Goal: Task Accomplishment & Management: Complete application form

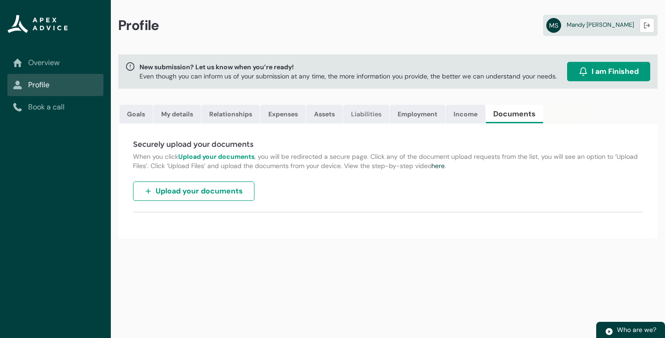
click at [363, 113] on link "Liabilities" at bounding box center [366, 114] width 46 height 18
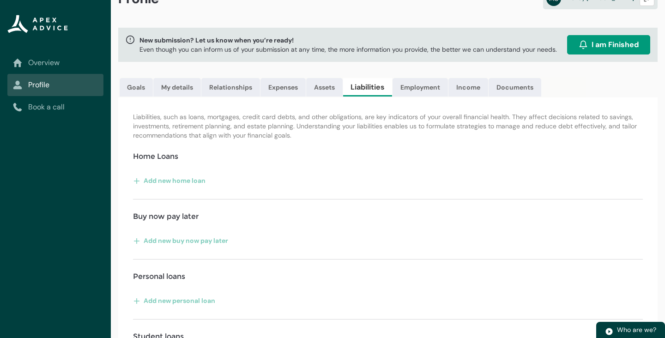
scroll to position [17, 0]
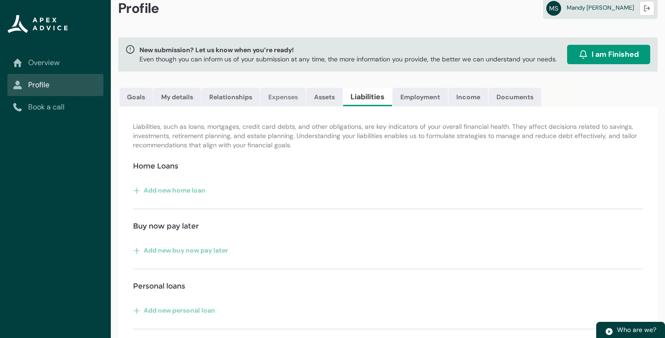
click at [279, 97] on link "Expenses" at bounding box center [282, 97] width 45 height 18
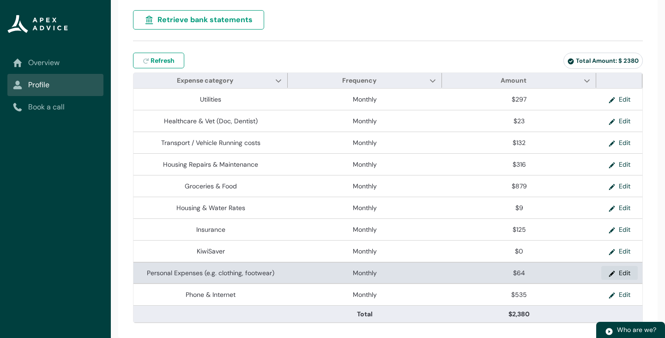
scroll to position [171, 0]
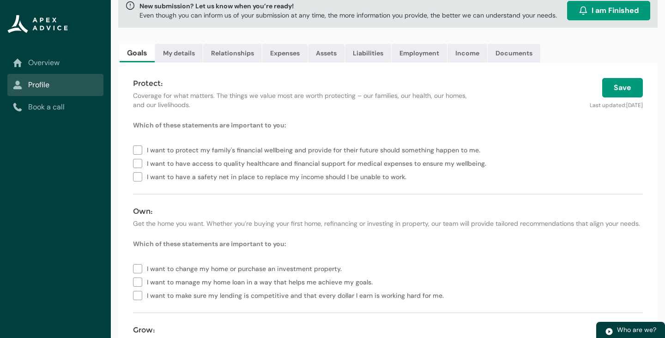
scroll to position [55, 0]
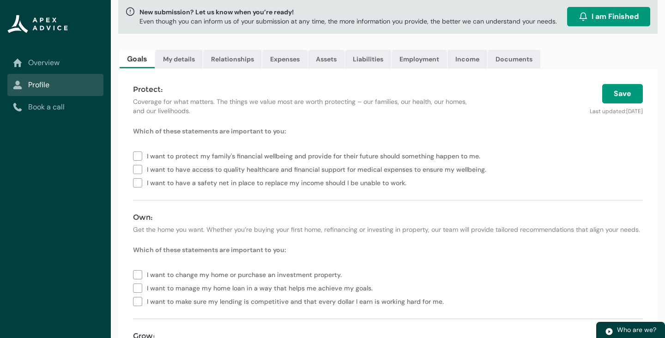
click at [616, 96] on button "Save" at bounding box center [622, 93] width 41 height 19
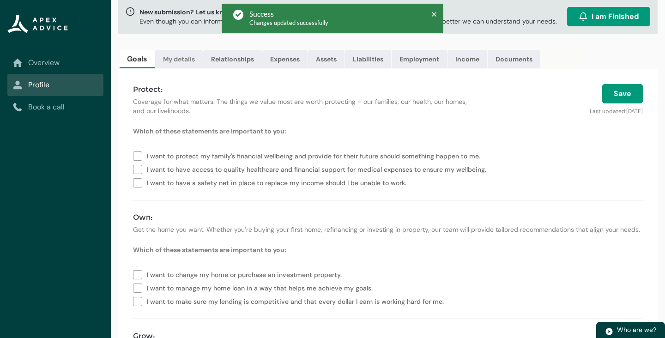
click at [171, 61] on link "My details" at bounding box center [179, 59] width 48 height 18
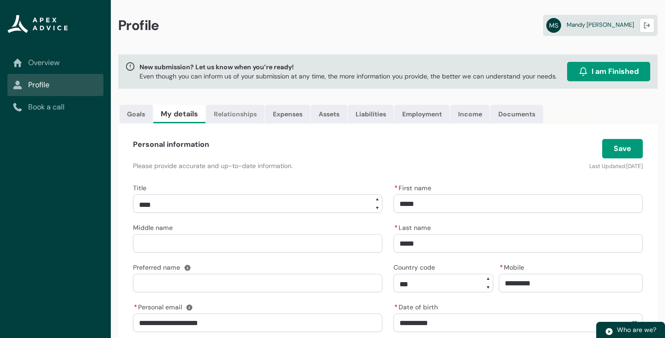
scroll to position [0, 0]
click at [232, 111] on link "Relationships" at bounding box center [235, 114] width 59 height 18
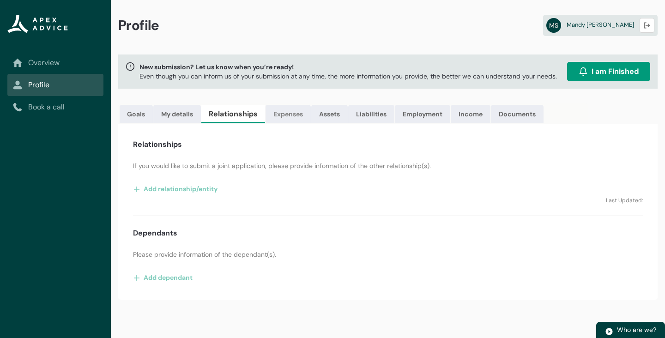
click at [284, 118] on link "Expenses" at bounding box center [287, 114] width 45 height 18
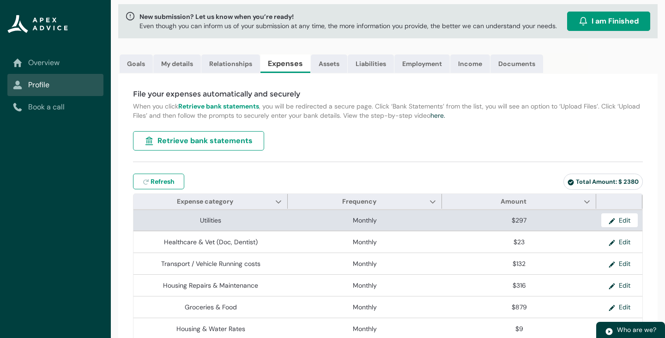
scroll to position [49, 0]
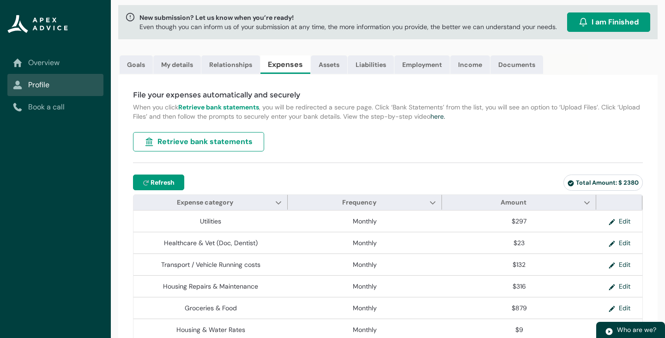
click at [153, 182] on span "Refresh" at bounding box center [162, 182] width 24 height 9
click at [160, 181] on span "Refresh" at bounding box center [162, 182] width 24 height 9
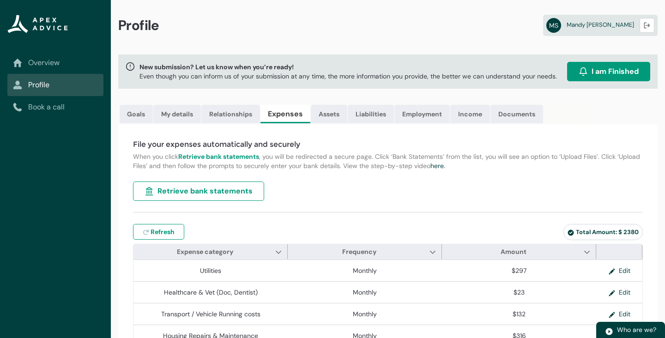
scroll to position [0, 0]
click at [319, 117] on link "Assets" at bounding box center [329, 114] width 36 height 18
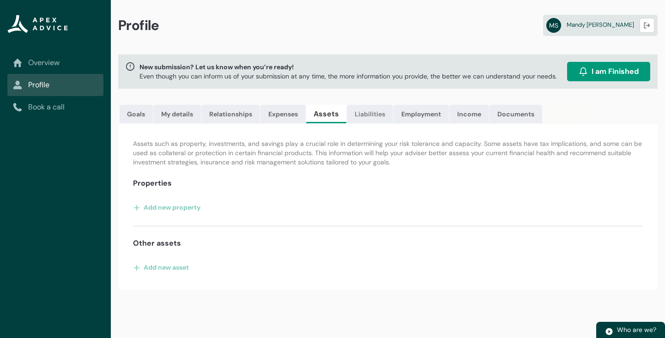
click at [374, 113] on link "Liabilities" at bounding box center [370, 114] width 46 height 18
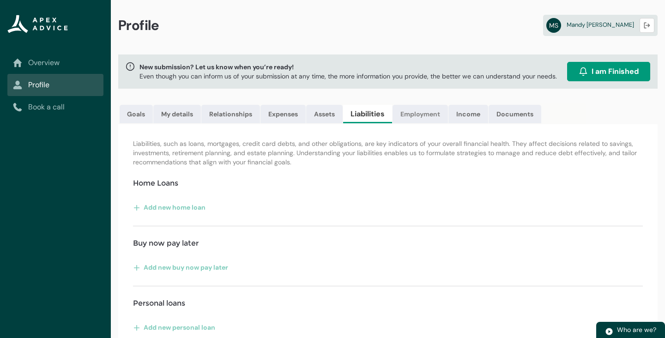
click at [427, 117] on link "Employment" at bounding box center [419, 114] width 55 height 18
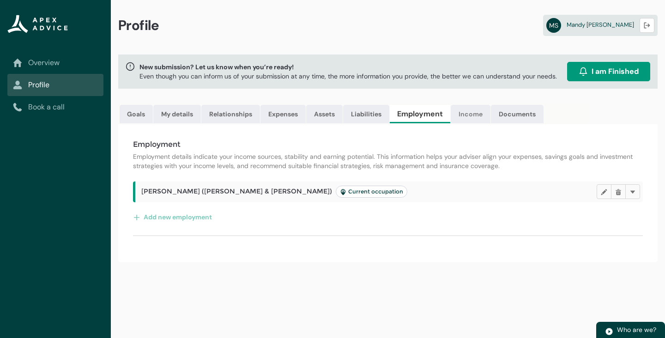
click at [472, 114] on link "Income" at bounding box center [470, 114] width 40 height 18
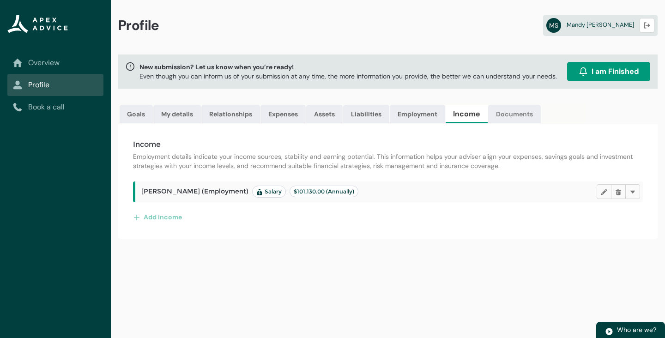
click at [512, 114] on link "Documents" at bounding box center [514, 114] width 53 height 18
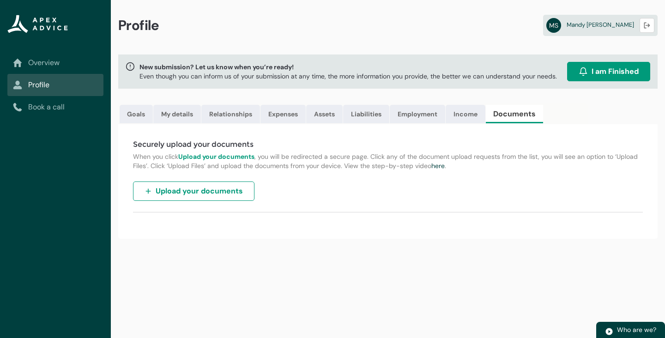
click at [601, 76] on span "I am Finished" at bounding box center [614, 71] width 47 height 11
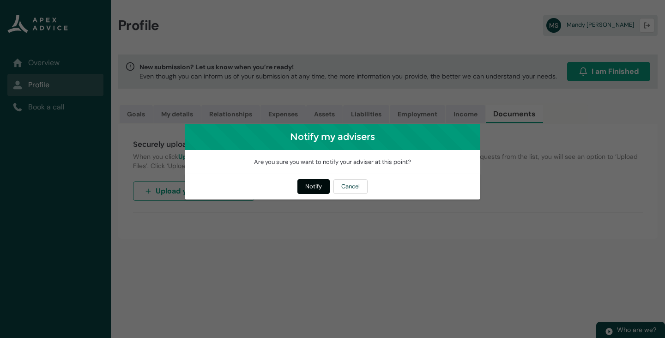
click at [316, 187] on button "Notify" at bounding box center [313, 186] width 32 height 15
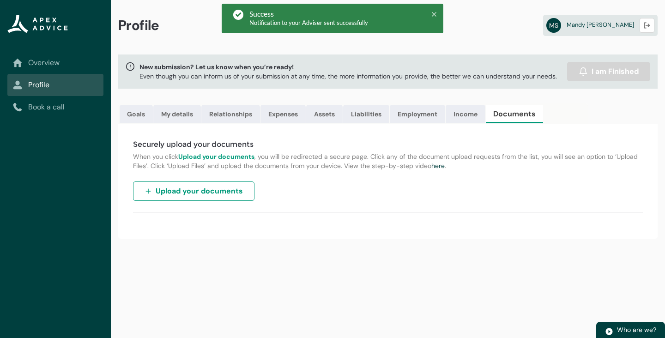
click at [432, 15] on icon at bounding box center [434, 14] width 6 height 6
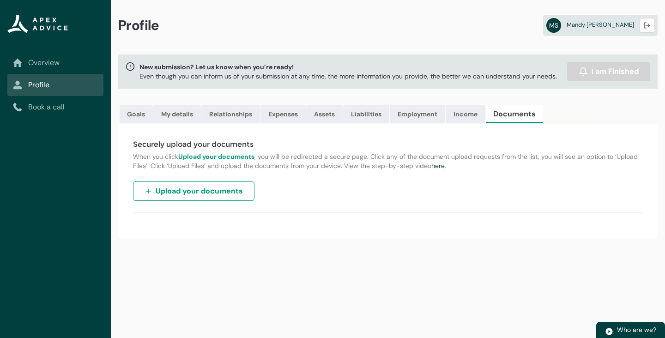
click at [51, 63] on link "Overview" at bounding box center [55, 62] width 85 height 11
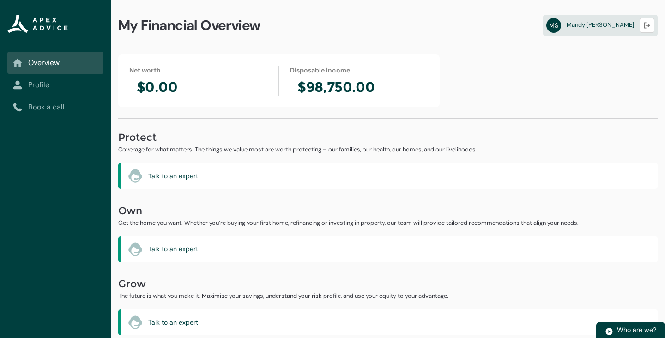
click at [36, 80] on link "Profile" at bounding box center [55, 84] width 85 height 11
